Goal: Task Accomplishment & Management: Manage account settings

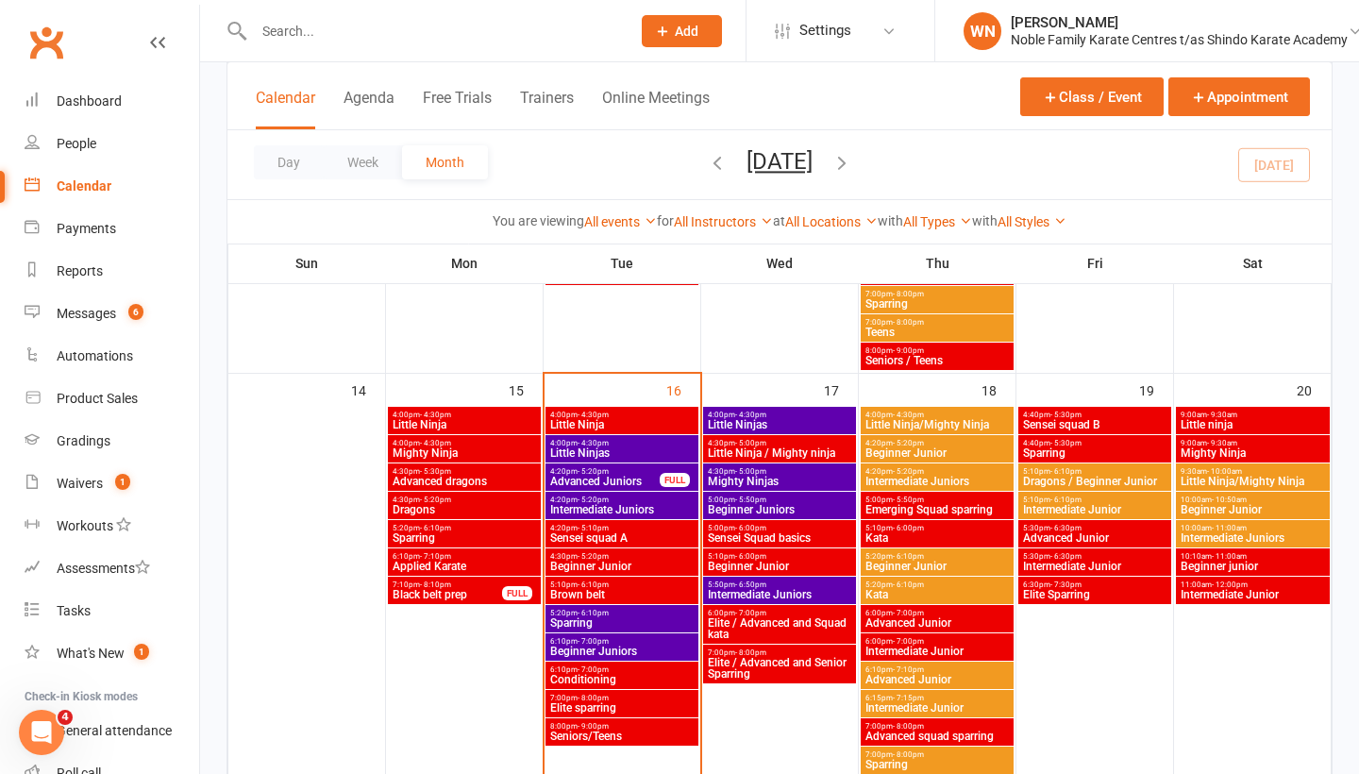
scroll to position [949, 0]
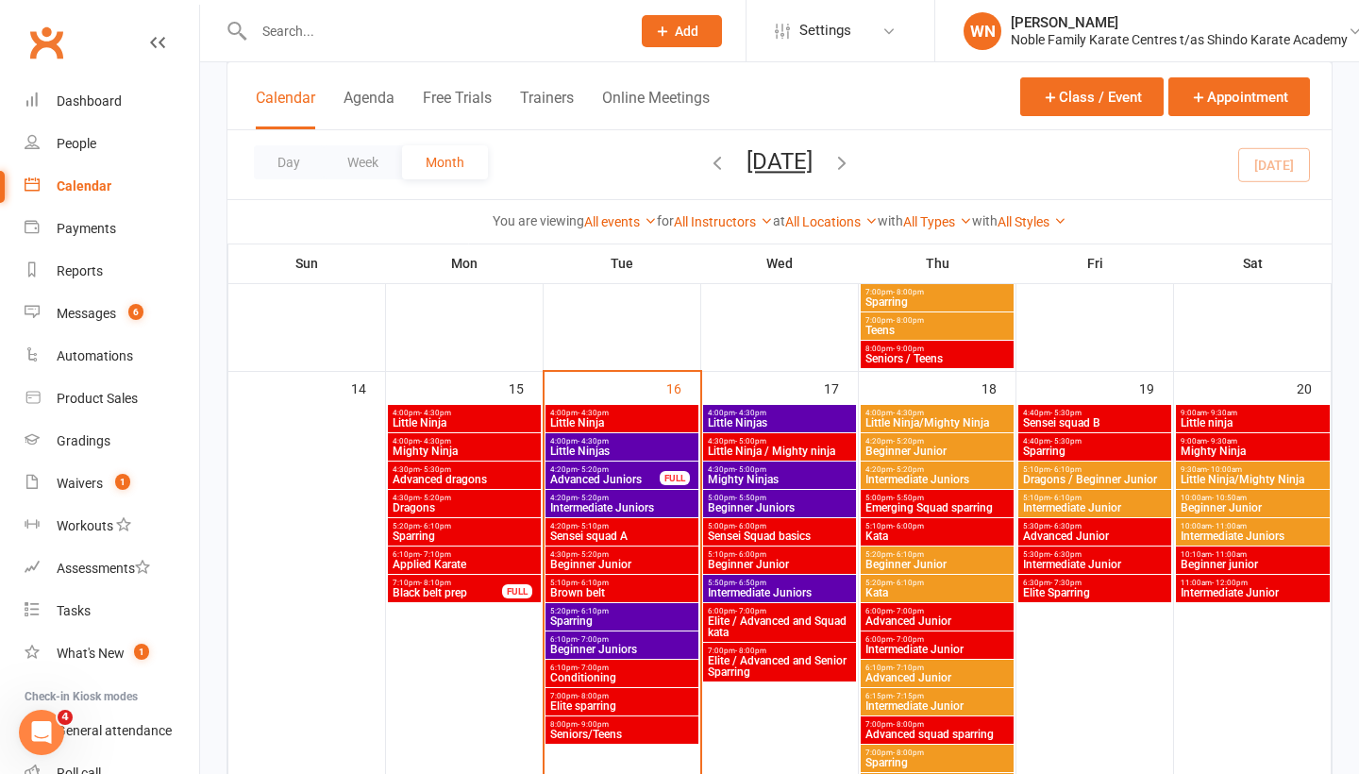
click at [572, 477] on span "Advanced Juniors" at bounding box center [604, 479] width 111 height 11
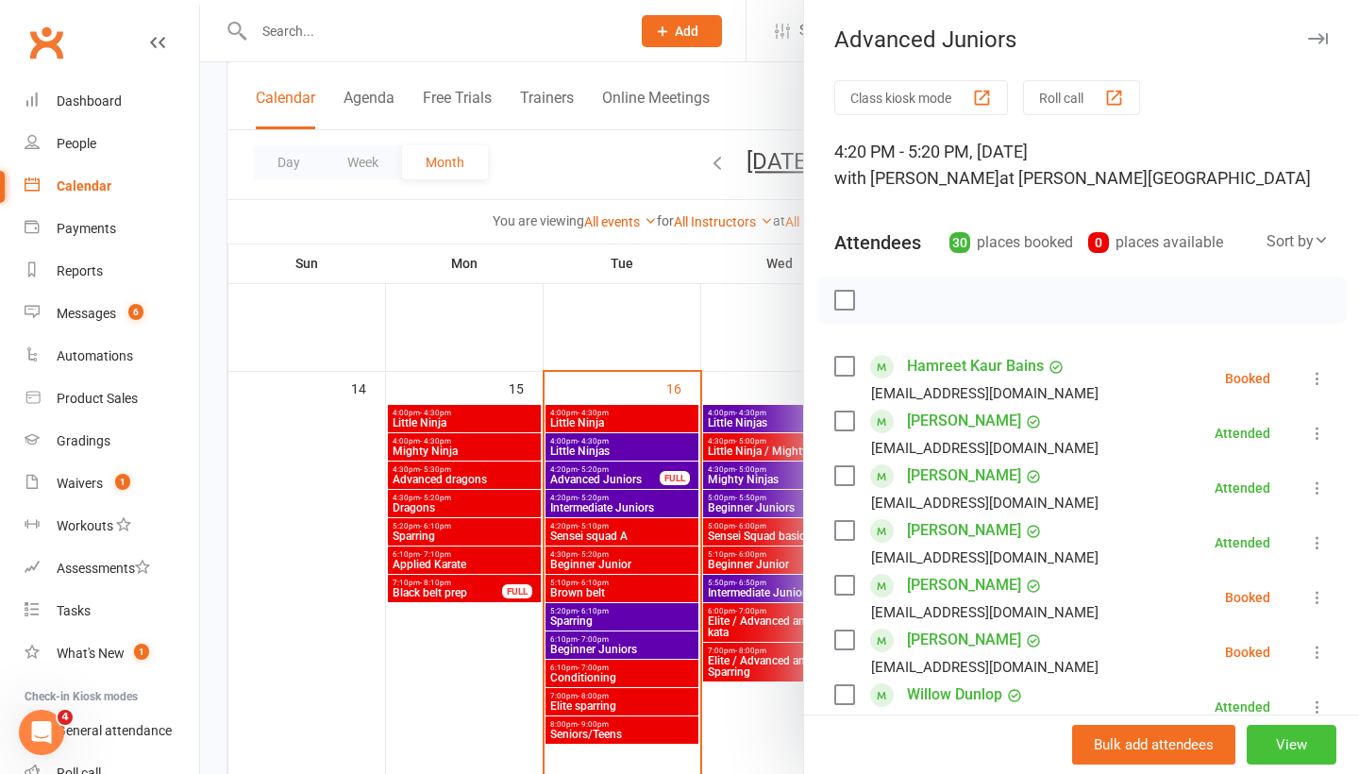
click at [1306, 741] on button "View" at bounding box center [1292, 745] width 90 height 40
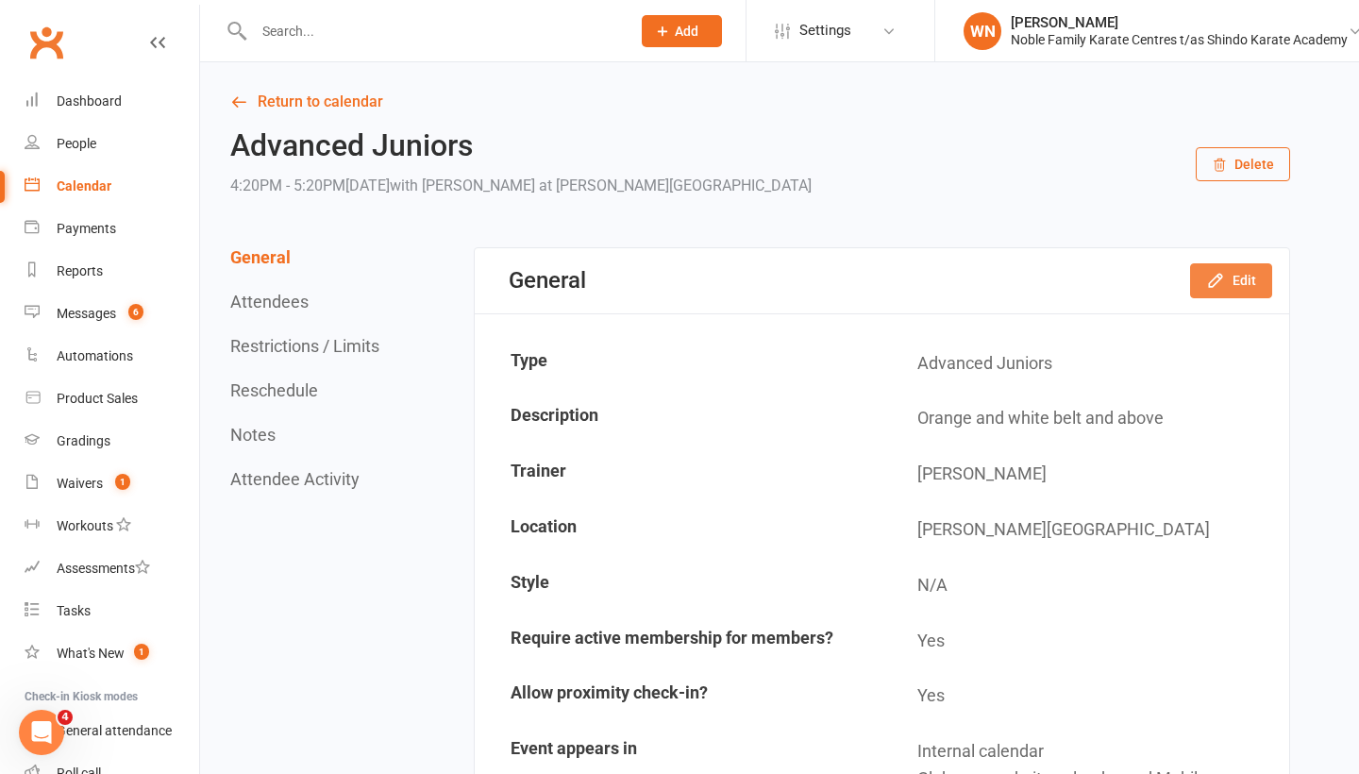
click at [1216, 277] on icon "button" at bounding box center [1215, 281] width 12 height 12
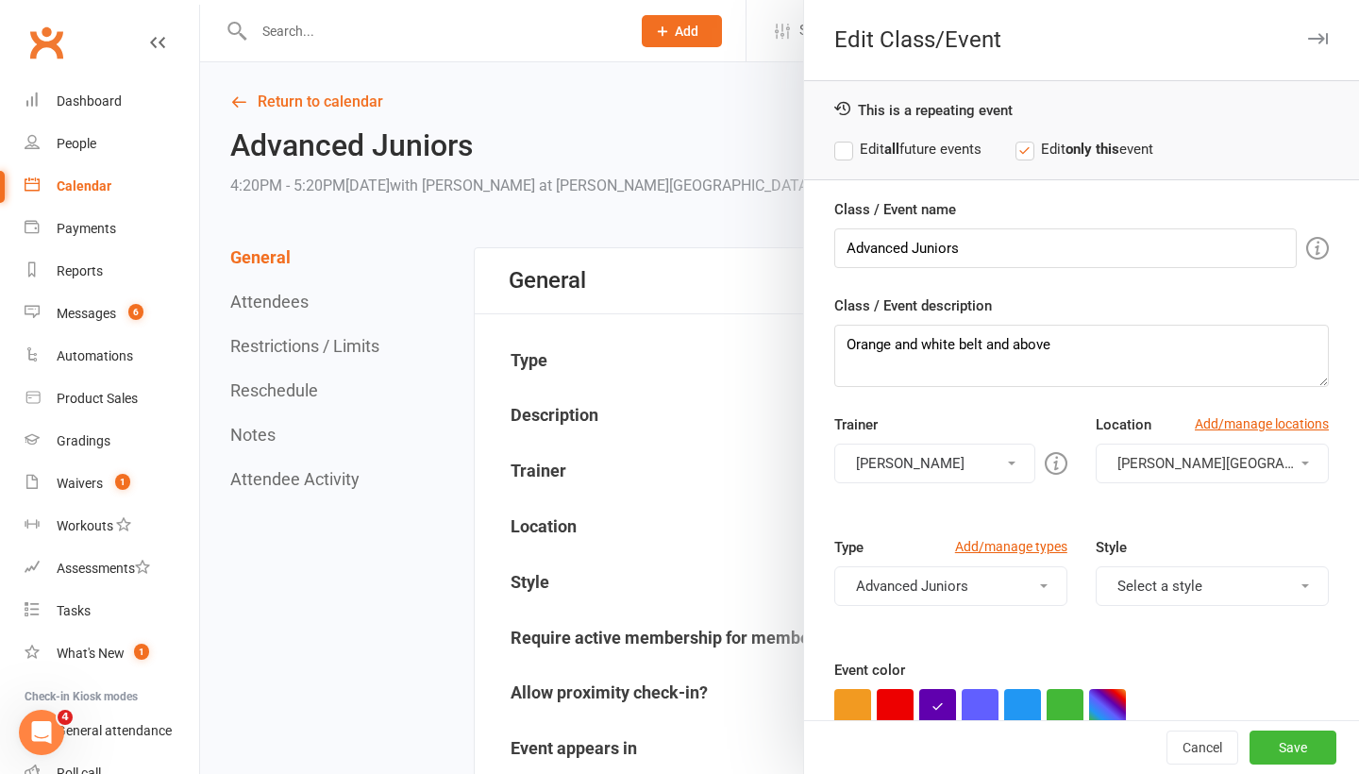
click at [848, 152] on label "Edit all future events" at bounding box center [907, 149] width 147 height 23
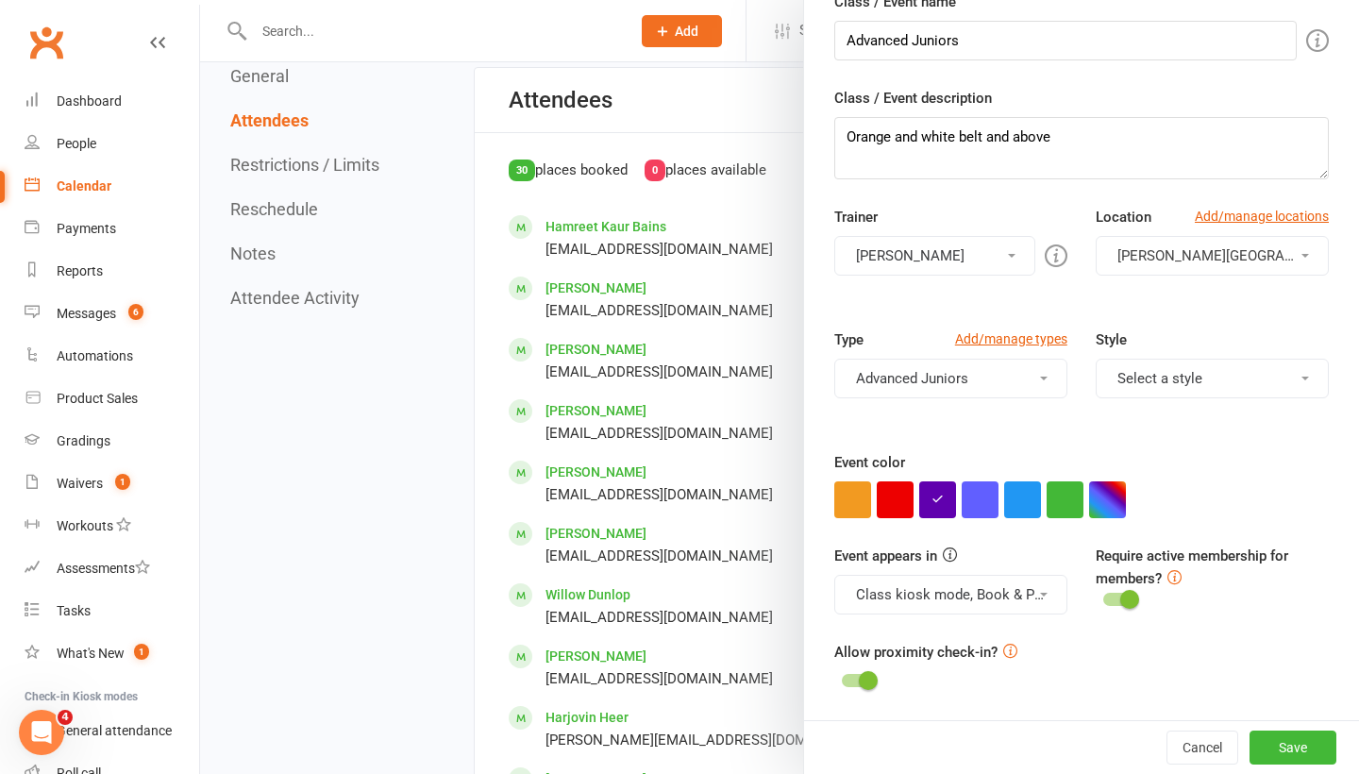
scroll to position [208, 0]
click at [1286, 746] on button "Save" at bounding box center [1292, 747] width 87 height 34
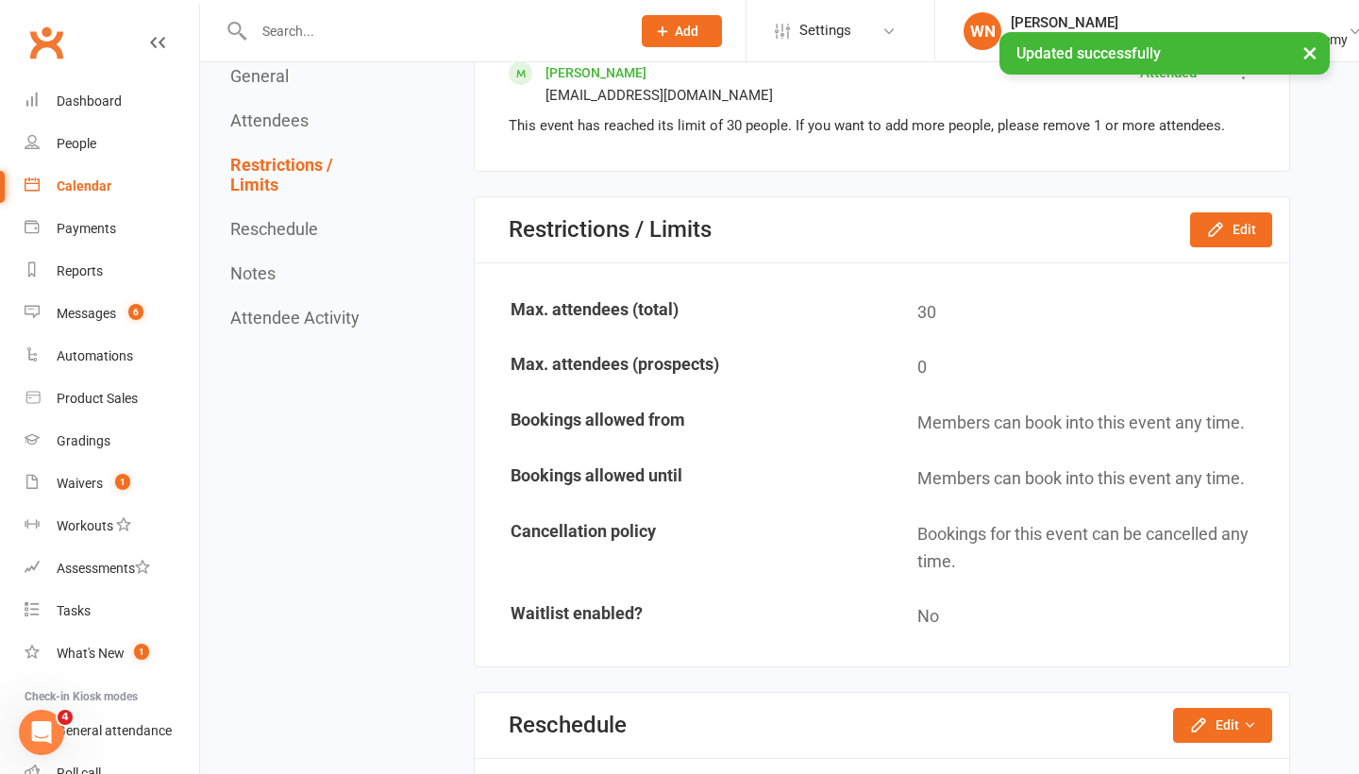
scroll to position [2913, 1]
click at [1226, 220] on button "Edit" at bounding box center [1231, 228] width 82 height 34
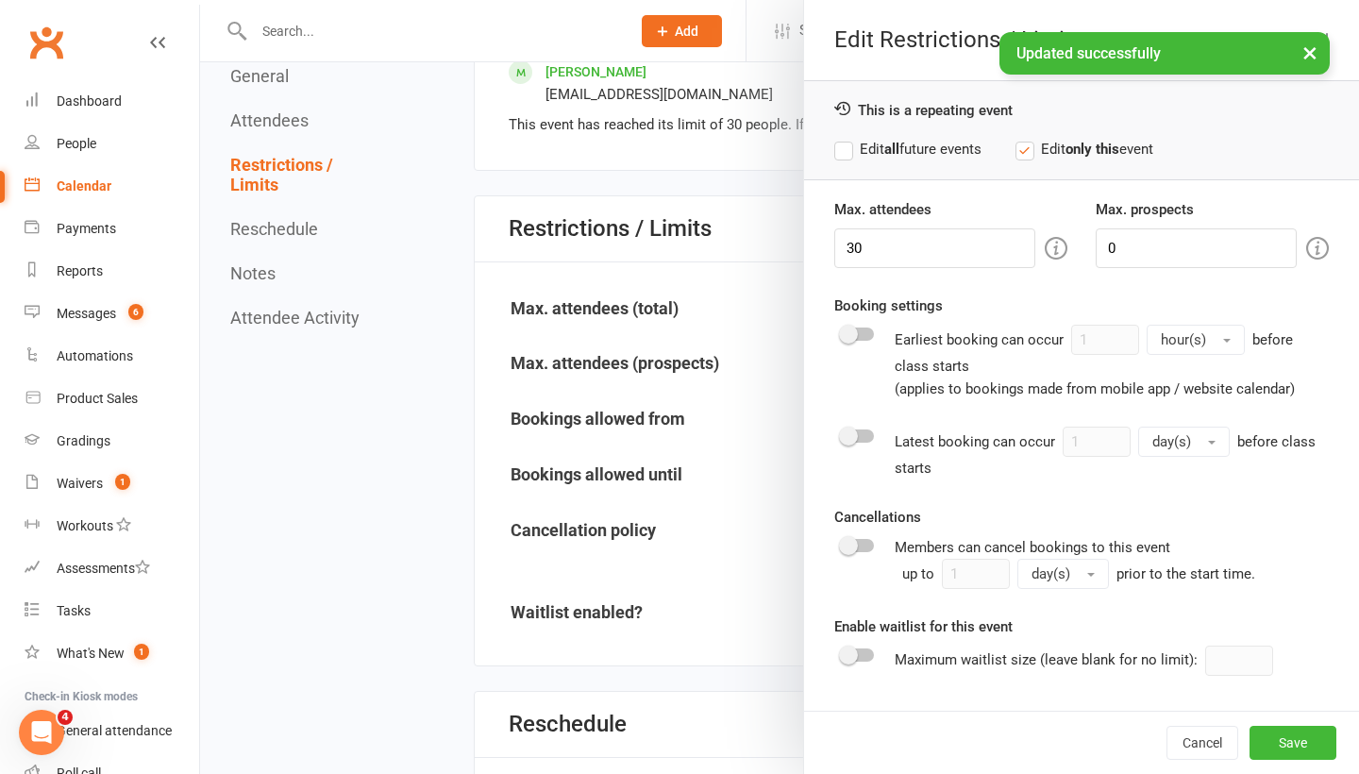
scroll to position [2913, 0]
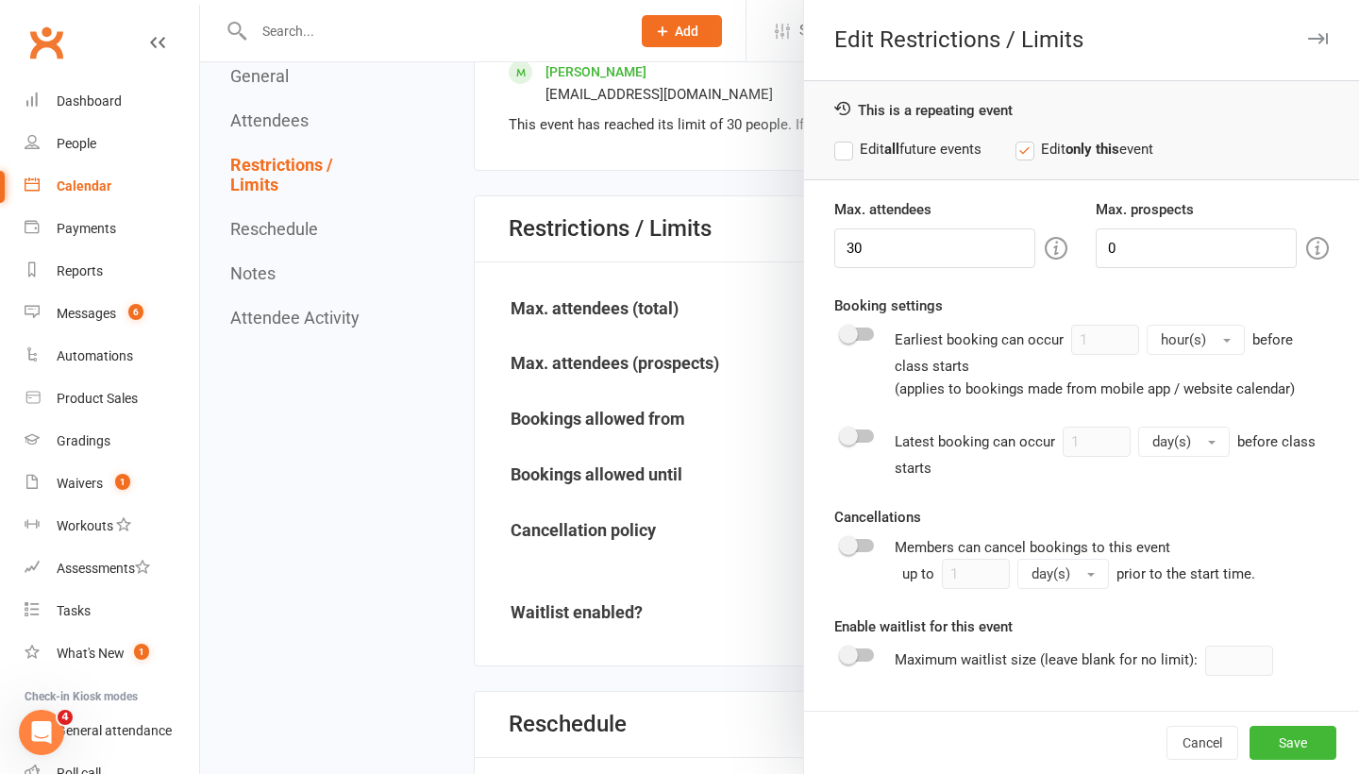
click at [840, 150] on label "Edit all future events" at bounding box center [907, 149] width 147 height 23
drag, startPoint x: 893, startPoint y: 251, endPoint x: 779, endPoint y: 256, distance: 114.3
click at [781, 0] on div "Edit Restrictions / Limits This is a repeating event Edit all future events Edi…" at bounding box center [779, 0] width 1159 height 0
type input "3"
type input "100"
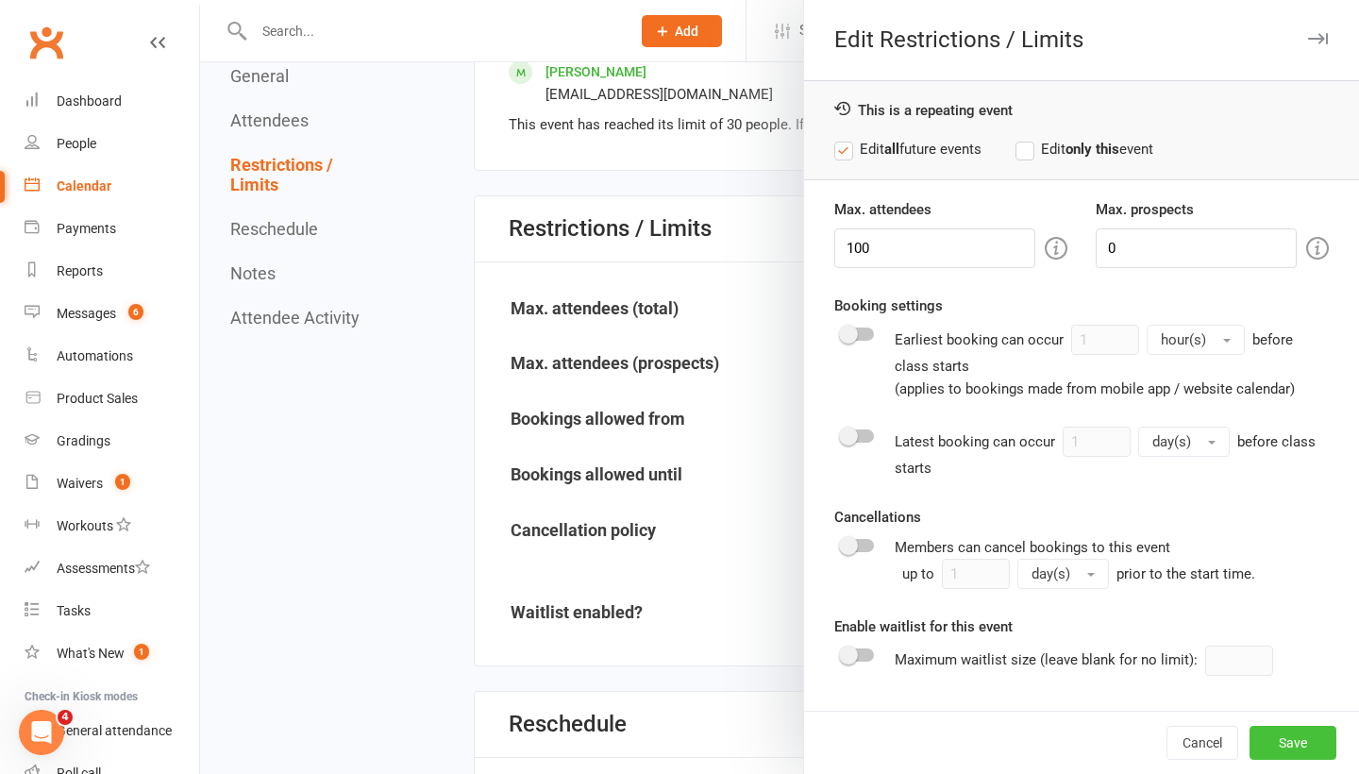
click at [1312, 740] on button "Save" at bounding box center [1292, 743] width 87 height 34
